Goal: Register for event/course

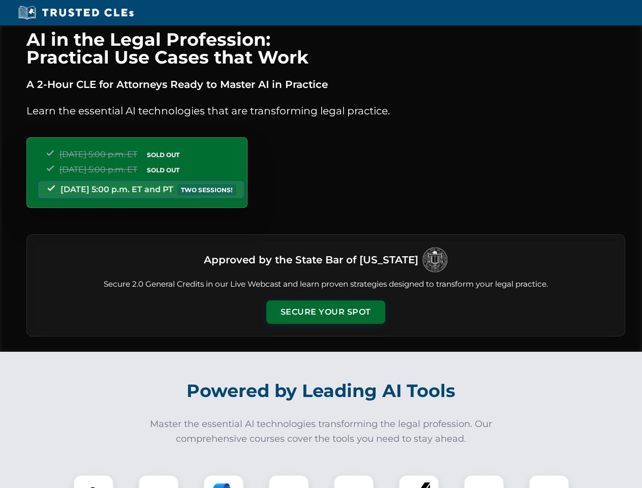
click at [325, 312] on button "Secure Your Spot" at bounding box center [325, 311] width 119 height 23
click at [93, 481] on img at bounding box center [93, 494] width 29 height 29
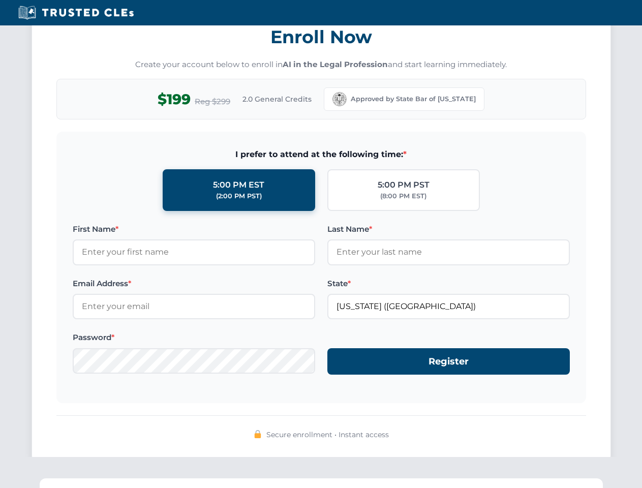
scroll to position [997, 0]
